Goal: Information Seeking & Learning: Check status

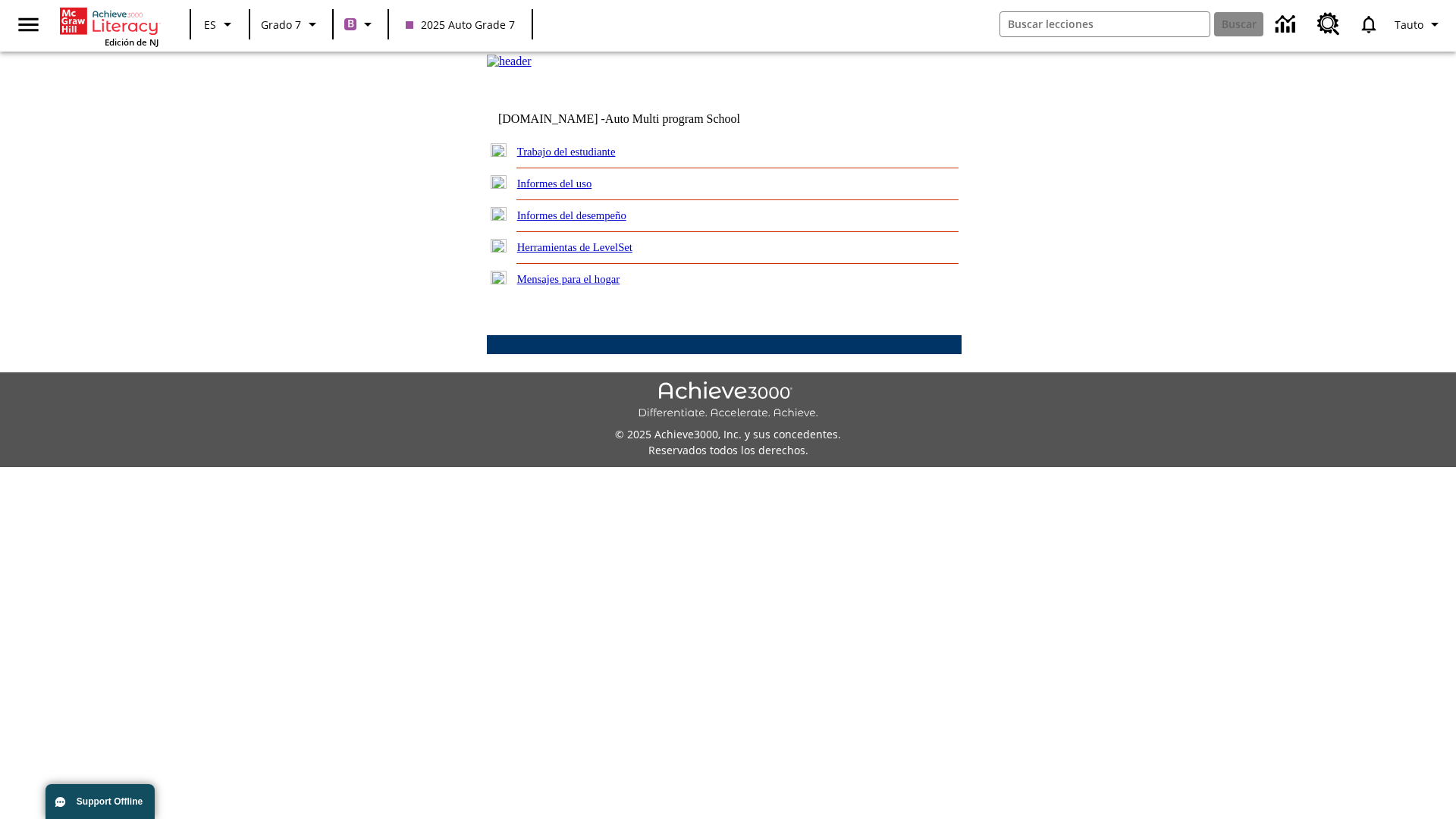
click at [592, 222] on link "Informes del desempeño" at bounding box center [572, 215] width 109 height 12
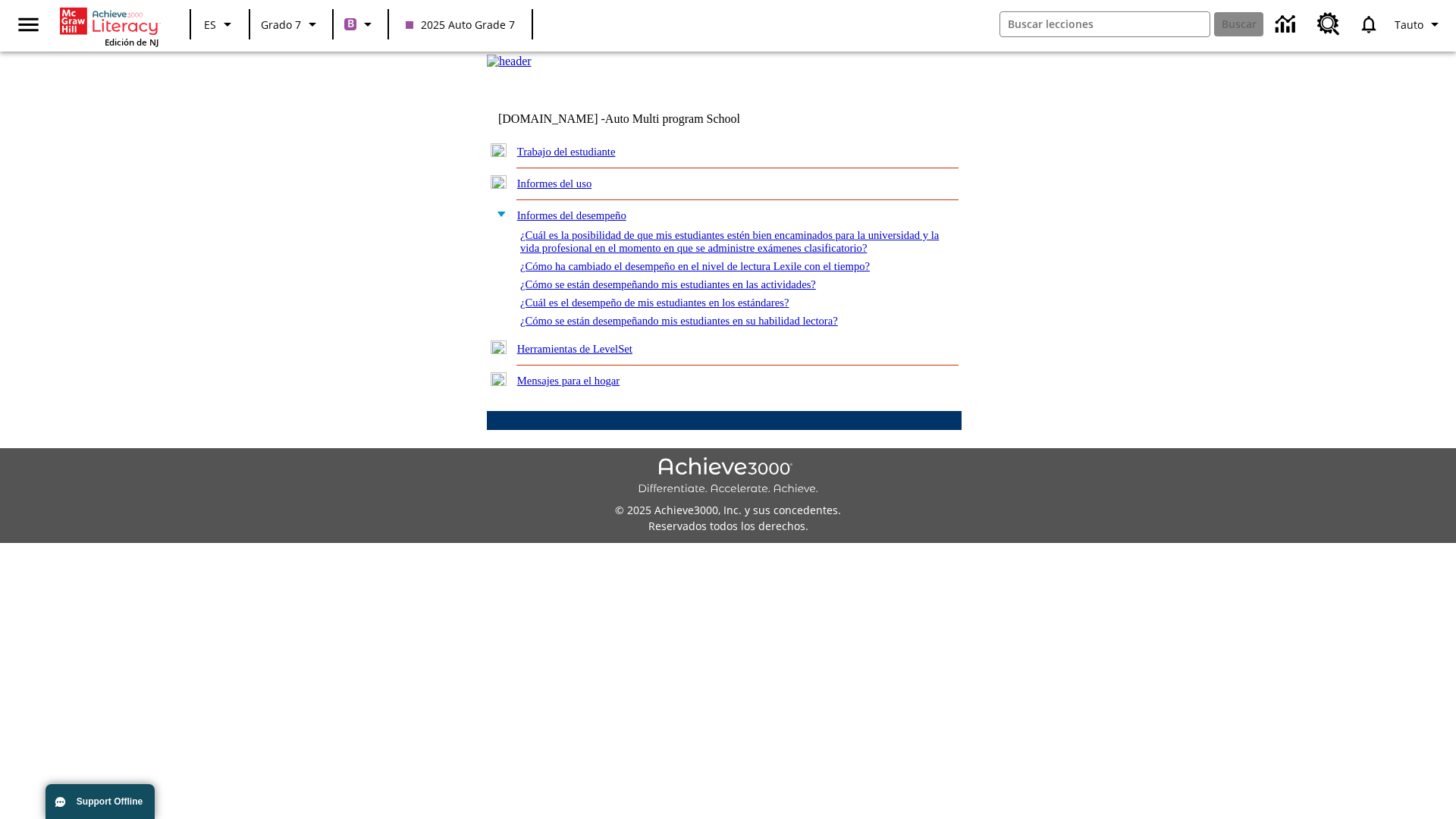
click at [706, 327] on link "¿Cómo se están desempeñando mis estudiantes en su habilidad lectora?" at bounding box center [679, 321] width 318 height 12
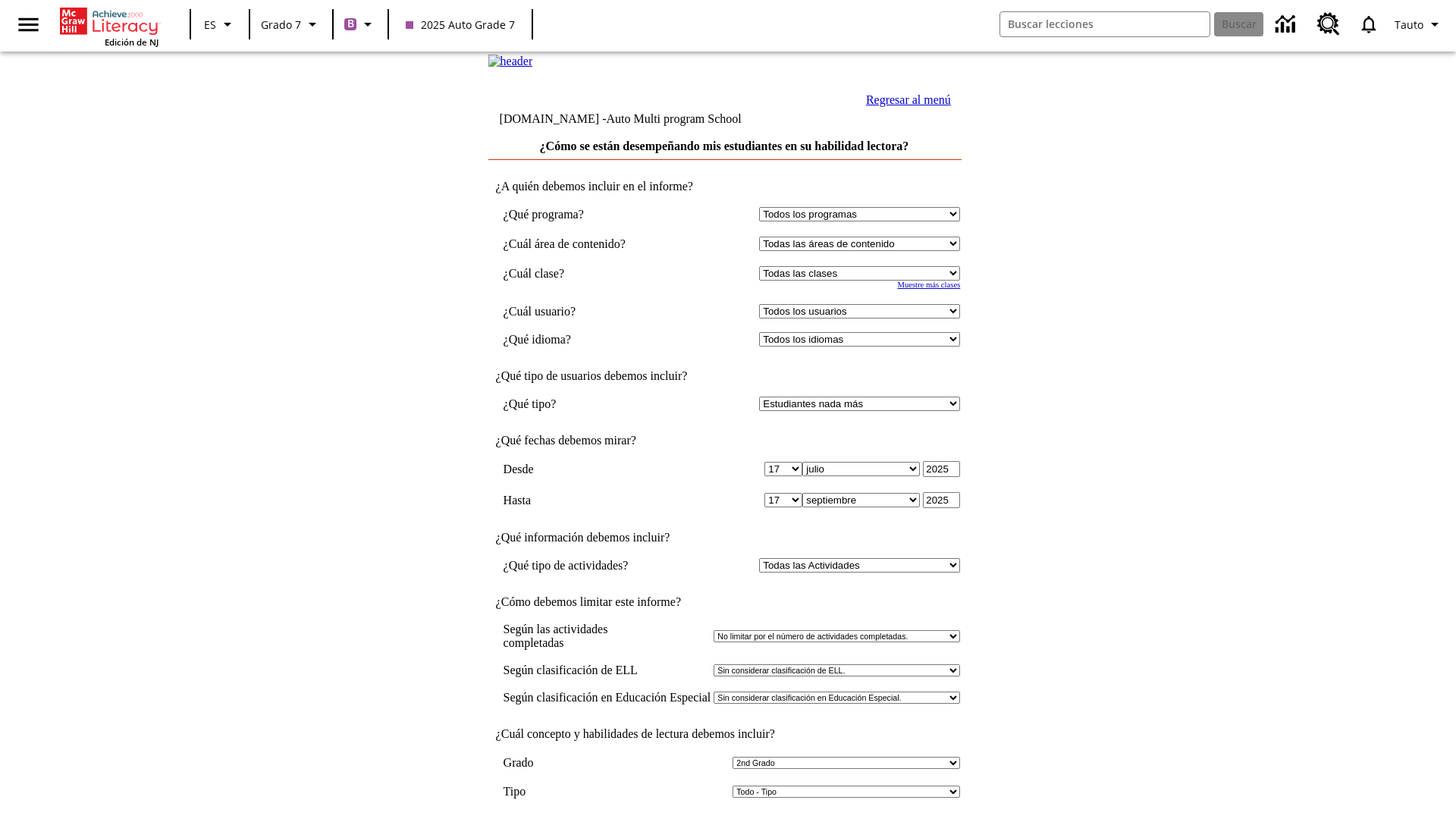
select select "2"
click at [725, 818] on input "Ver Informe" at bounding box center [724, 835] width 70 height 17
select select "2349292"
